Goal: Download file/media

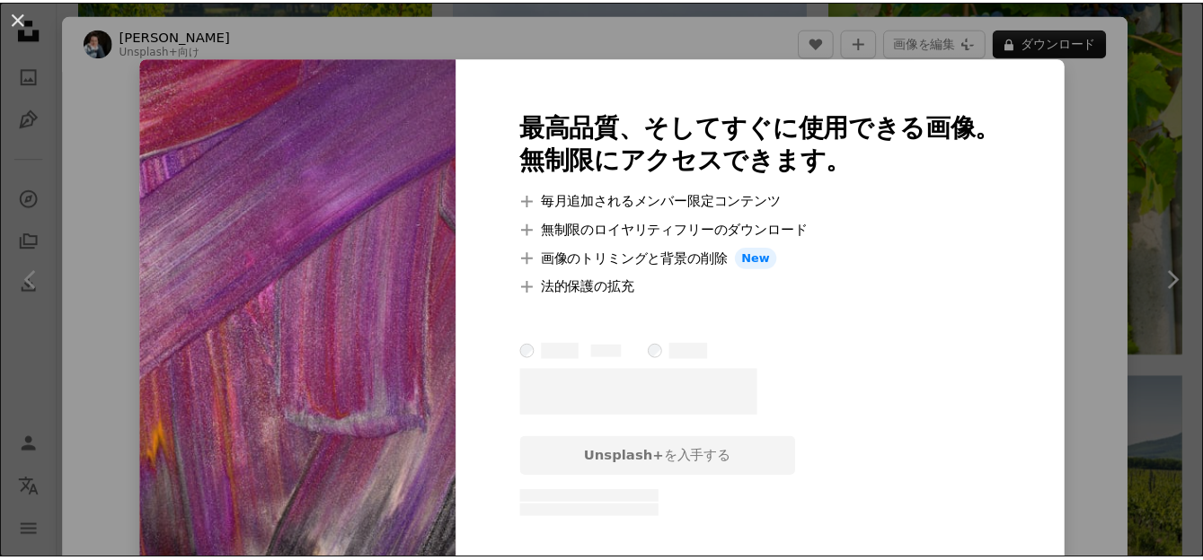
scroll to position [23173, 0]
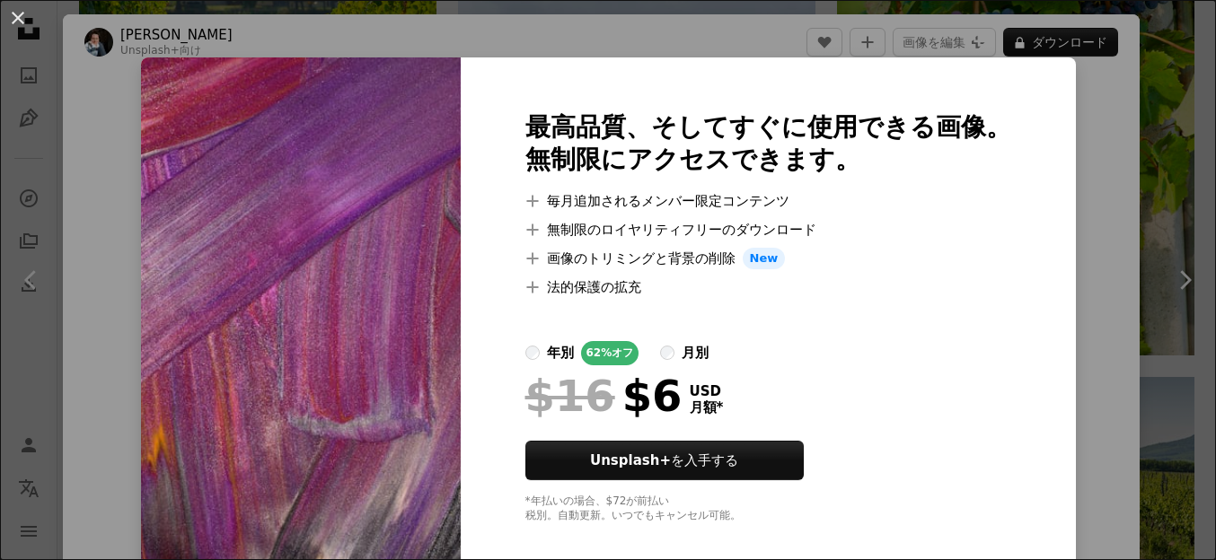
click at [1163, 166] on div "An X shape 最高品質、そしてすぐに使用できる画像。 無制限にアクセスできます。 A plus sign 毎月追加されるメンバー限定コンテンツ A p…" at bounding box center [608, 280] width 1216 height 560
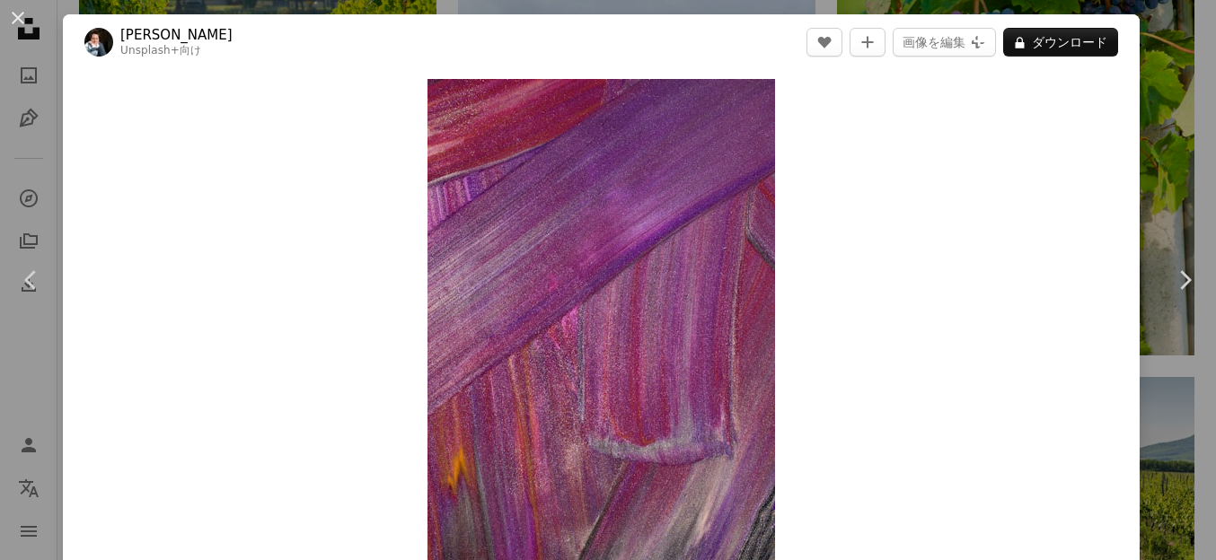
click at [1161, 166] on div "An X shape Chevron left Chevron right [PERSON_NAME] Unsplash+ 向け A heart A plus…" at bounding box center [608, 280] width 1216 height 560
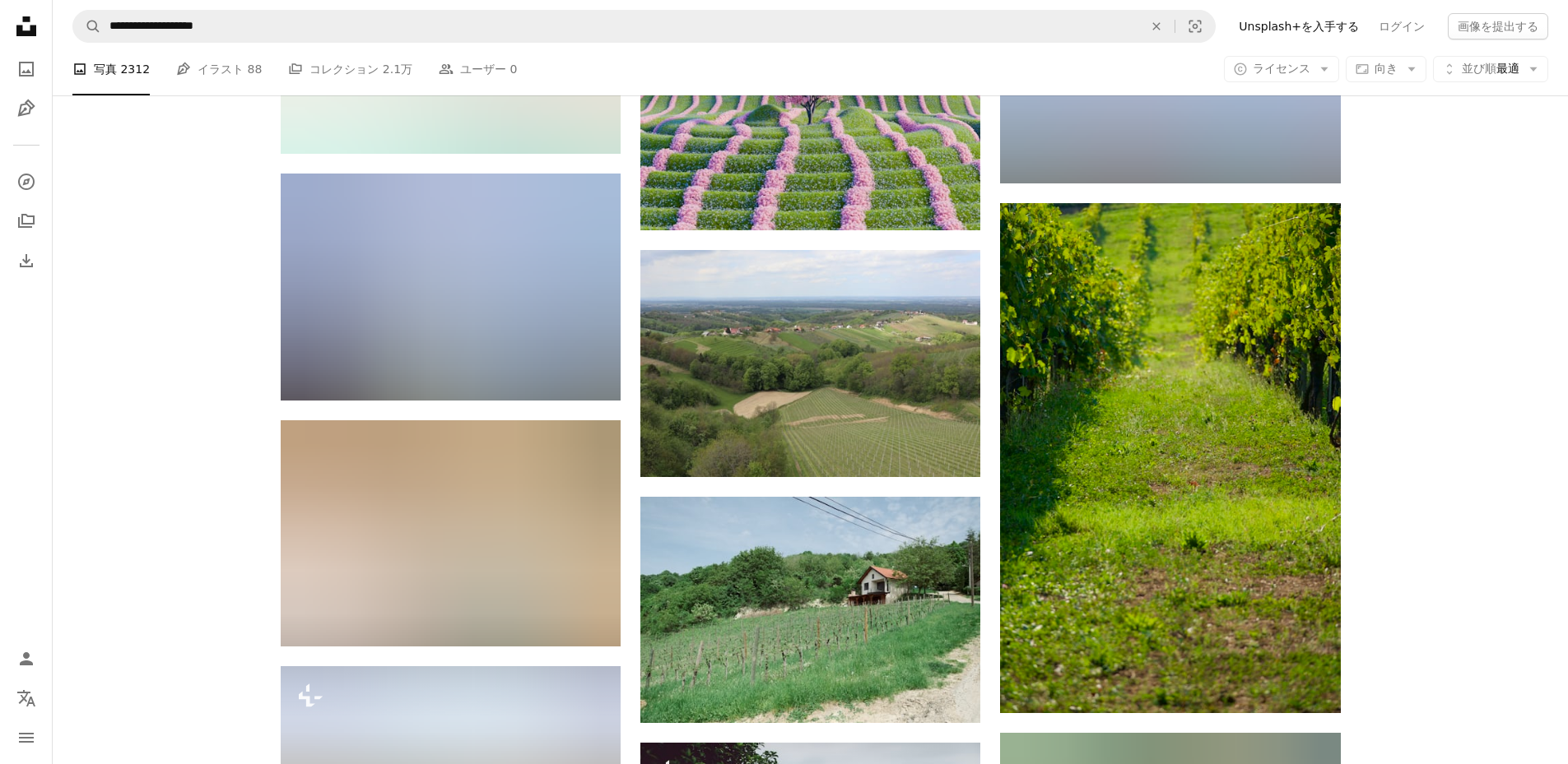
scroll to position [33177, 0]
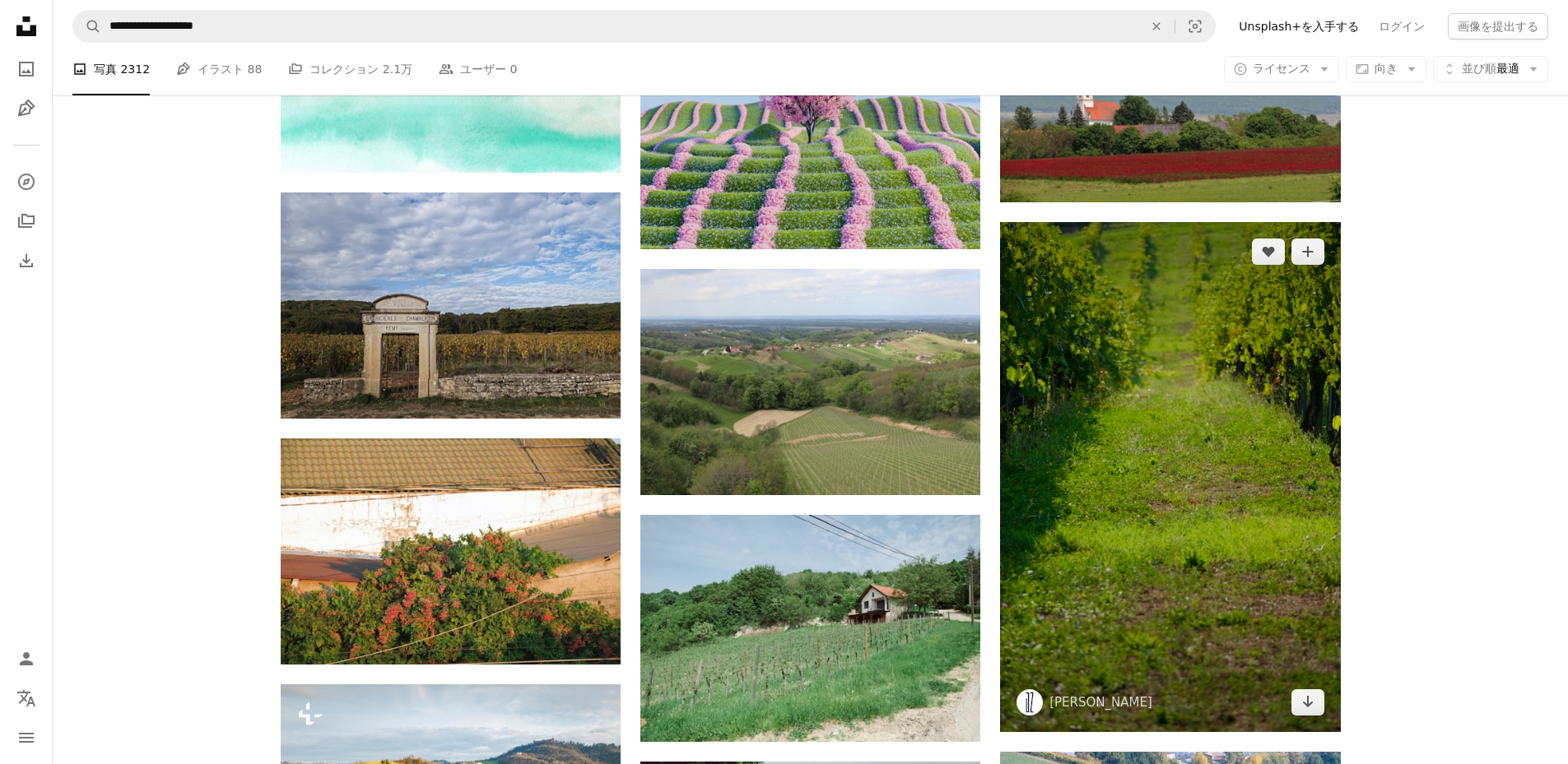
click at [1113, 330] on img at bounding box center [1169, 477] width 340 height 510
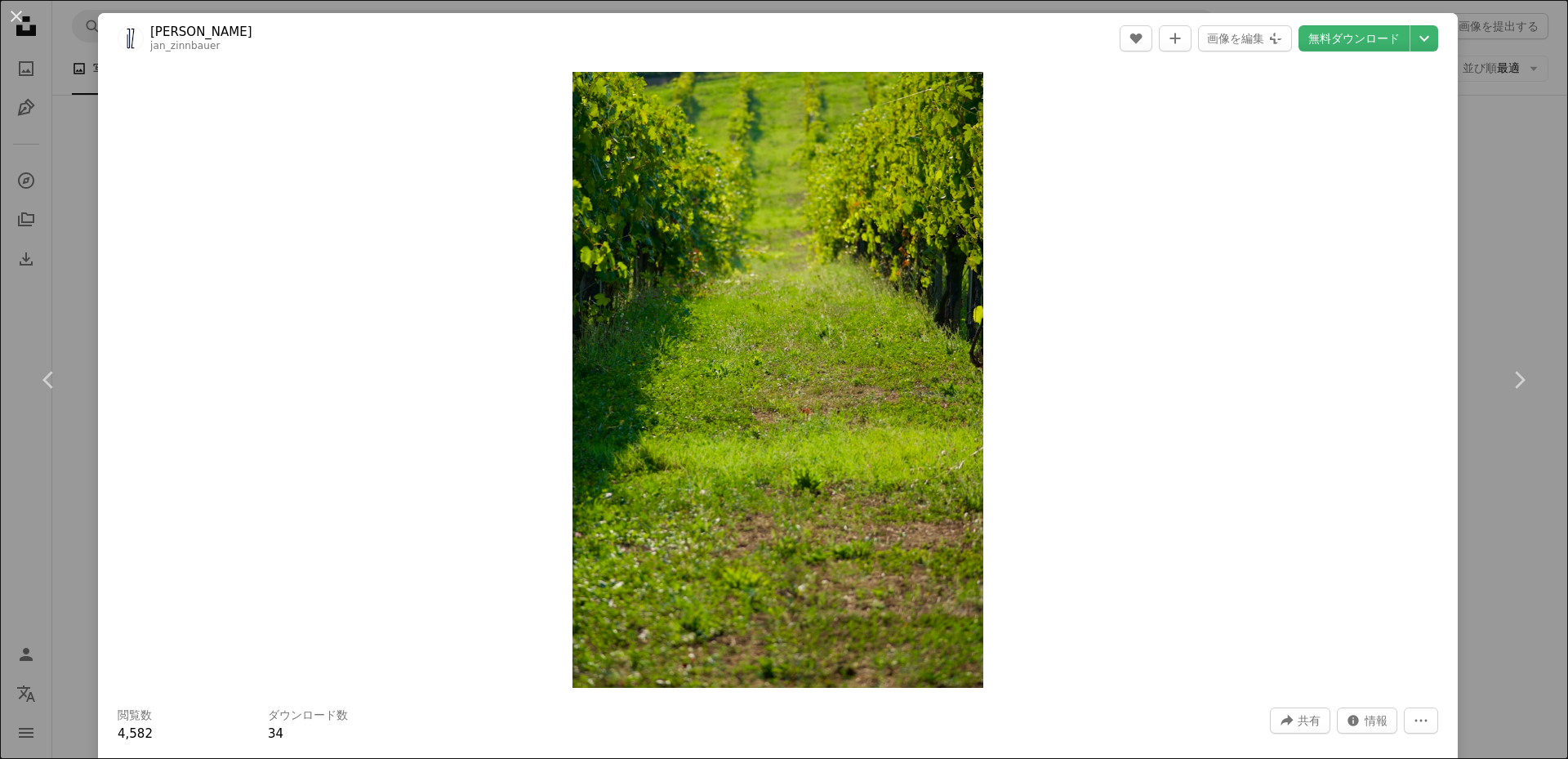
click at [1105, 249] on div "An X shape Chevron left Chevron right [PERSON_NAME] jan_zinnbauer A heart A plu…" at bounding box center [784, 380] width 1568 height 759
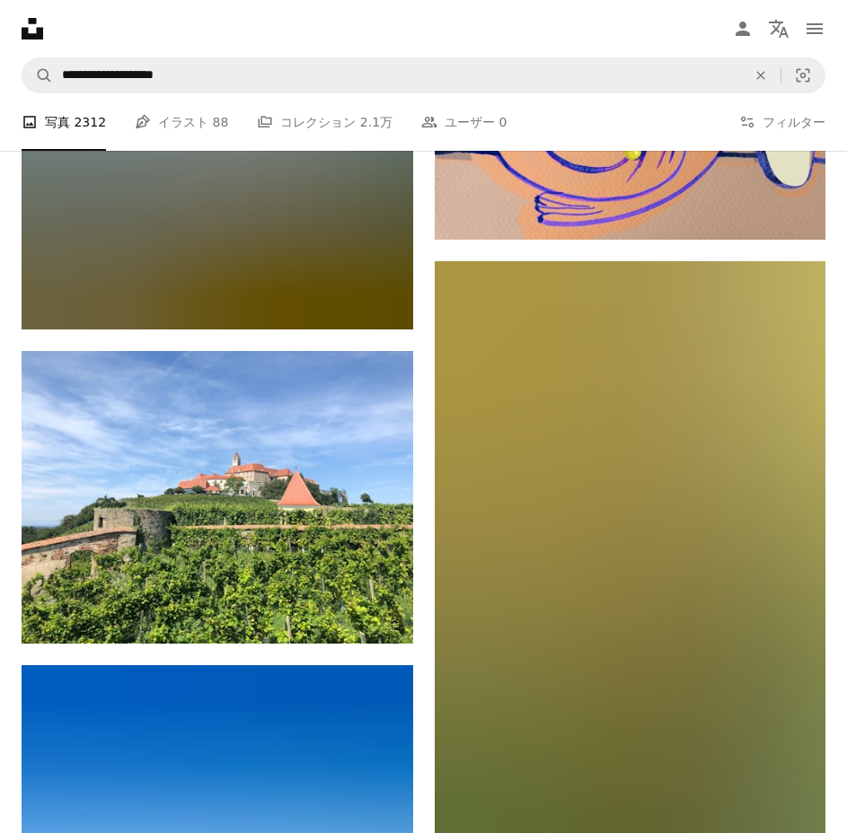
scroll to position [64849, 0]
